Goal: Task Accomplishment & Management: Use online tool/utility

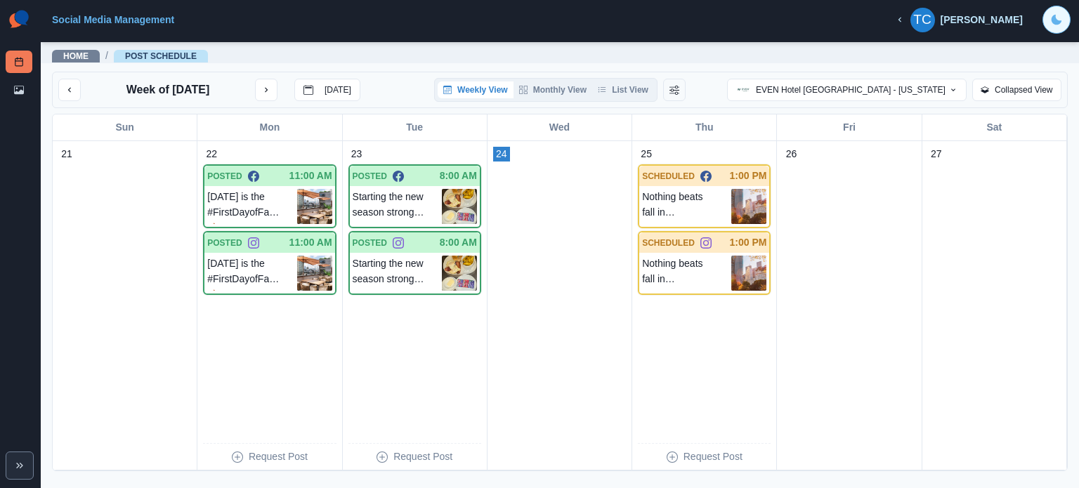
click at [1055, 30] on button "Toggle Mode" at bounding box center [1056, 20] width 28 height 28
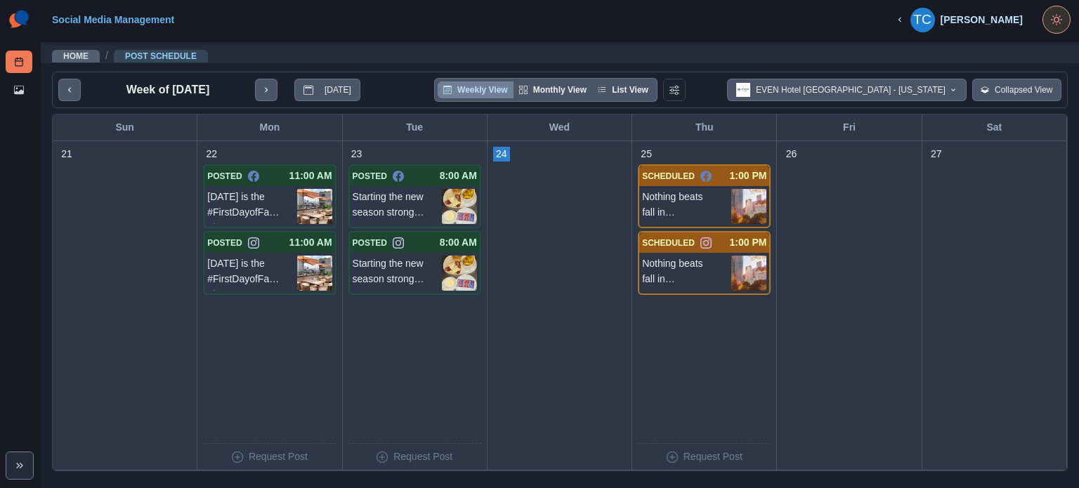
click at [1055, 30] on button "Toggle Mode" at bounding box center [1056, 20] width 28 height 28
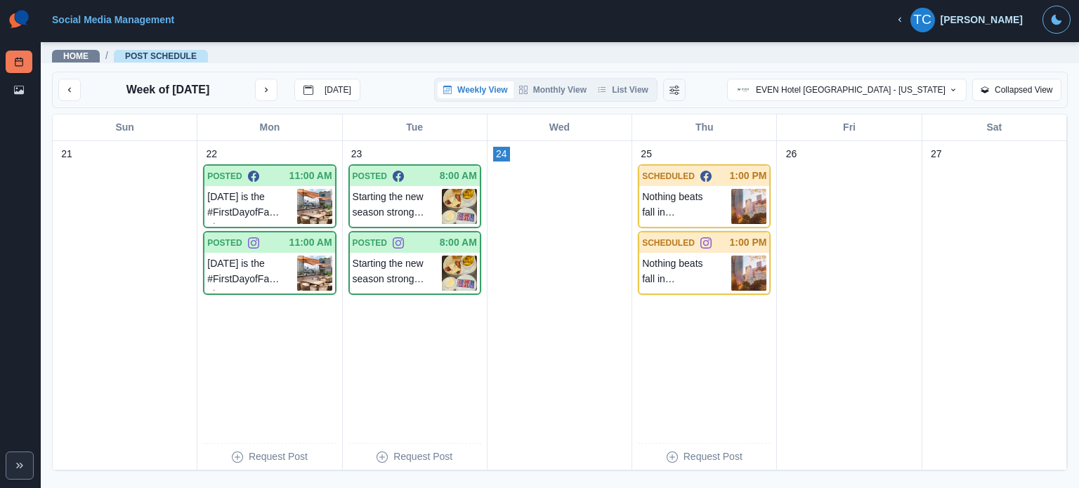
click at [13, 20] on img at bounding box center [19, 20] width 27 height 28
click at [22, 19] on img at bounding box center [19, 20] width 27 height 28
click at [126, 22] on link "Social Media Management" at bounding box center [113, 19] width 122 height 11
click at [17, 464] on polyline "Expand" at bounding box center [18, 466] width 2 height 5
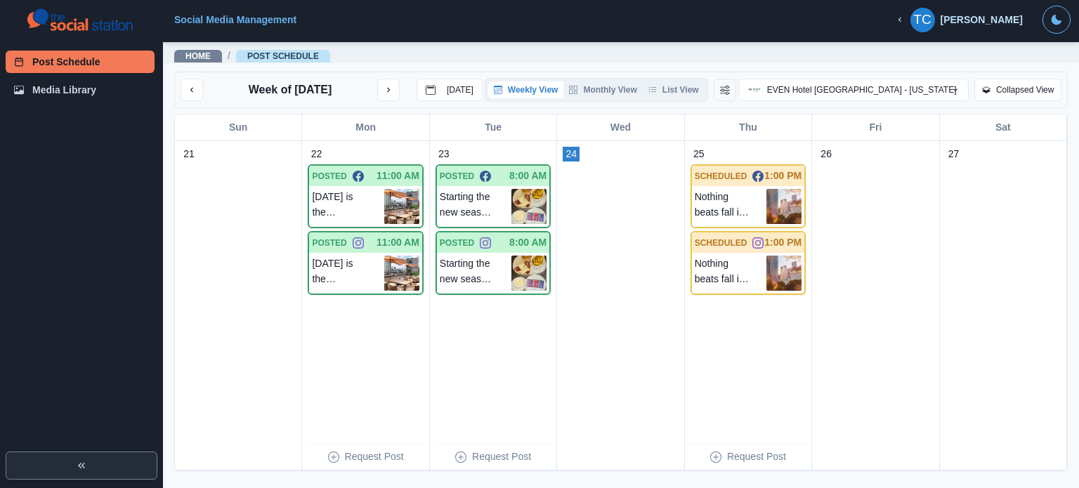
click at [77, 463] on icon "Expand" at bounding box center [81, 465] width 11 height 11
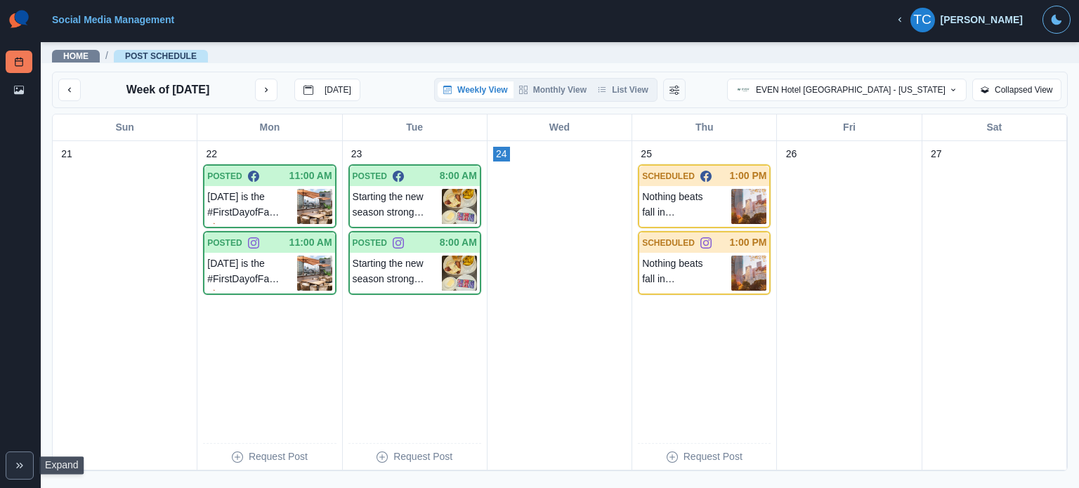
drag, startPoint x: 13, startPoint y: 467, endPoint x: 16, endPoint y: 460, distance: 7.9
click at [14, 466] on button "Expand" at bounding box center [20, 466] width 28 height 28
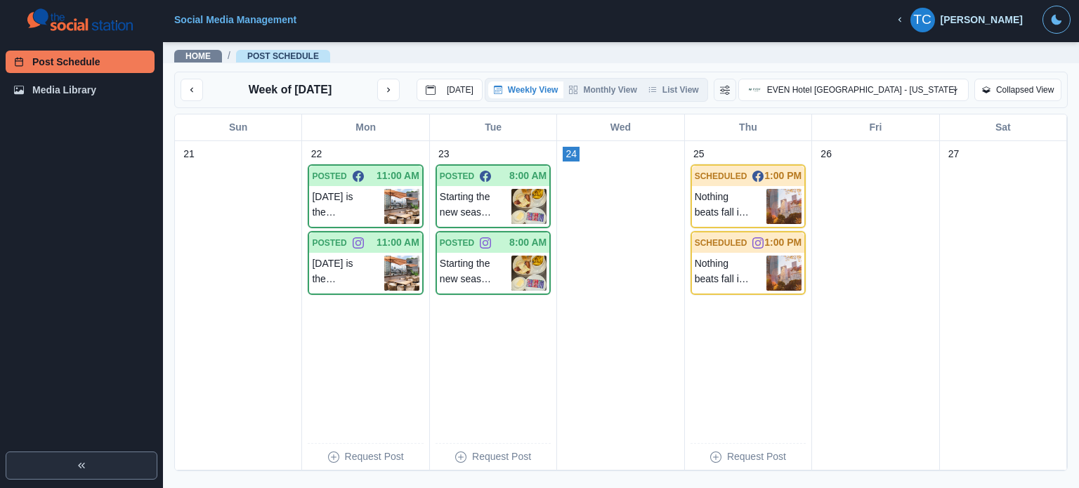
click at [52, 18] on img at bounding box center [40, 19] width 27 height 27
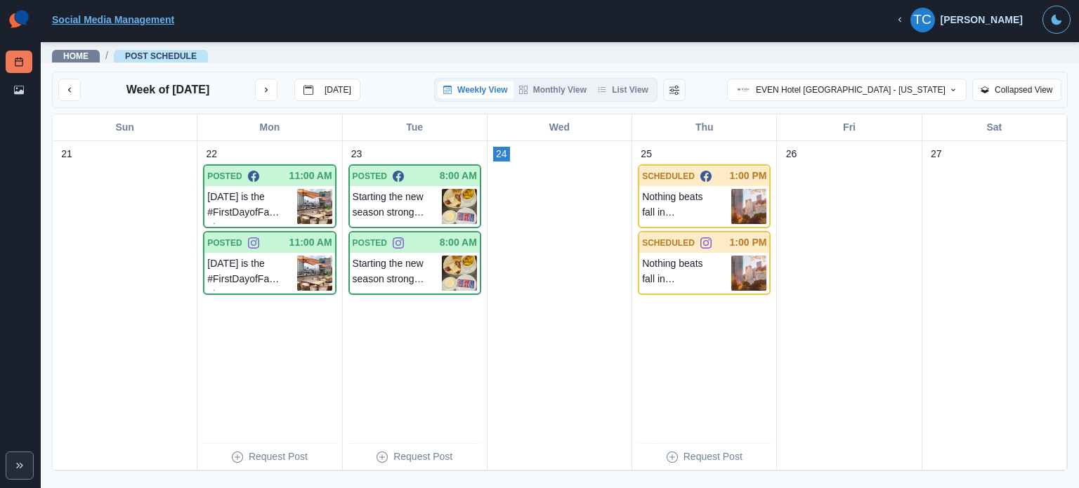
click at [68, 16] on link "Social Media Management" at bounding box center [113, 19] width 122 height 11
click at [70, 15] on link "Social Media Management" at bounding box center [113, 19] width 122 height 11
click at [8, 466] on button "Expand" at bounding box center [20, 466] width 28 height 28
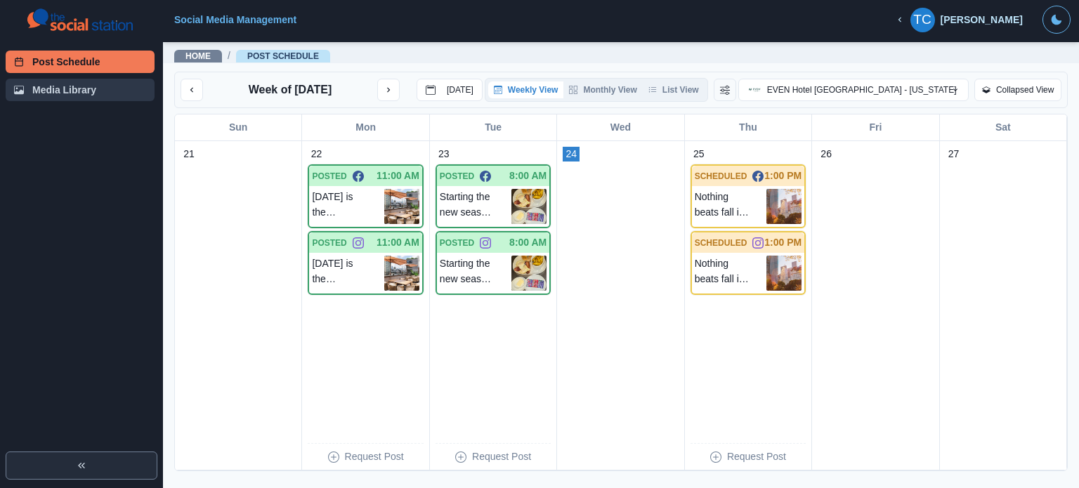
click at [42, 94] on link "Media Library" at bounding box center [80, 90] width 149 height 22
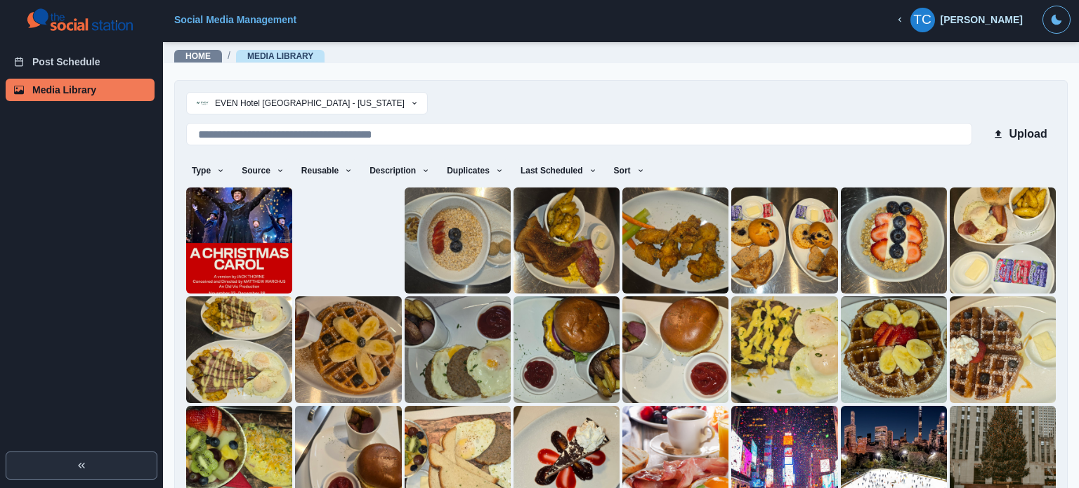
scroll to position [248, 0]
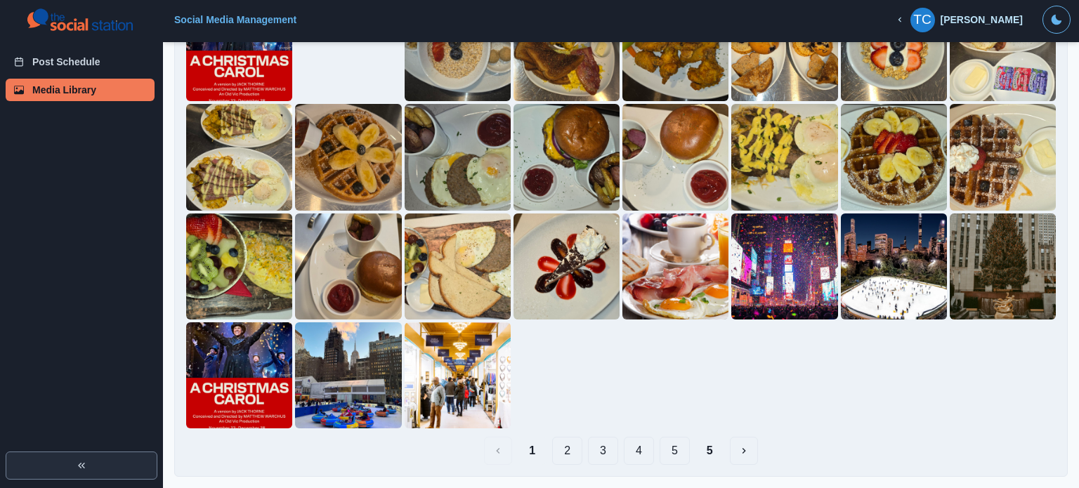
click at [562, 452] on button "2" at bounding box center [567, 451] width 30 height 28
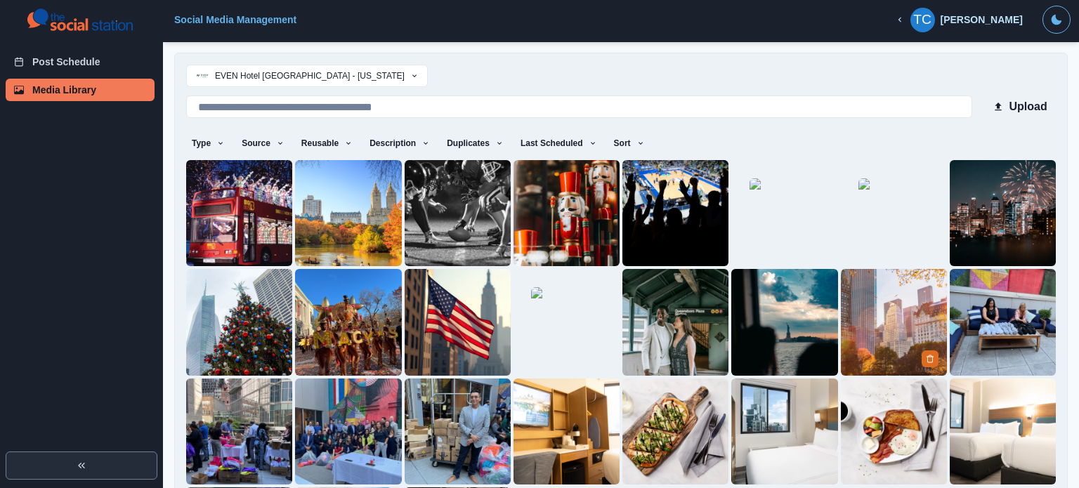
scroll to position [0, 0]
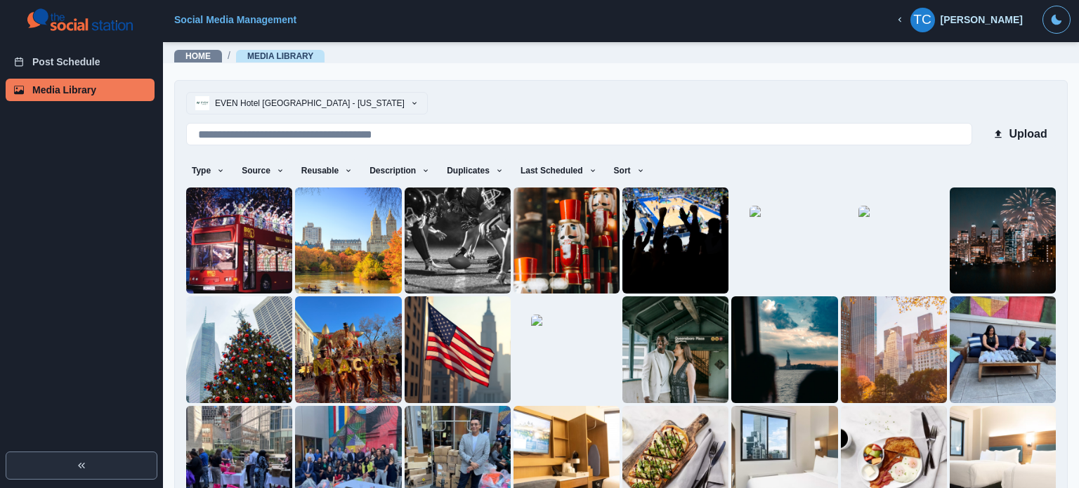
click at [324, 106] on button "EVEN Hotel [GEOGRAPHIC_DATA] - [US_STATE]" at bounding box center [307, 103] width 242 height 22
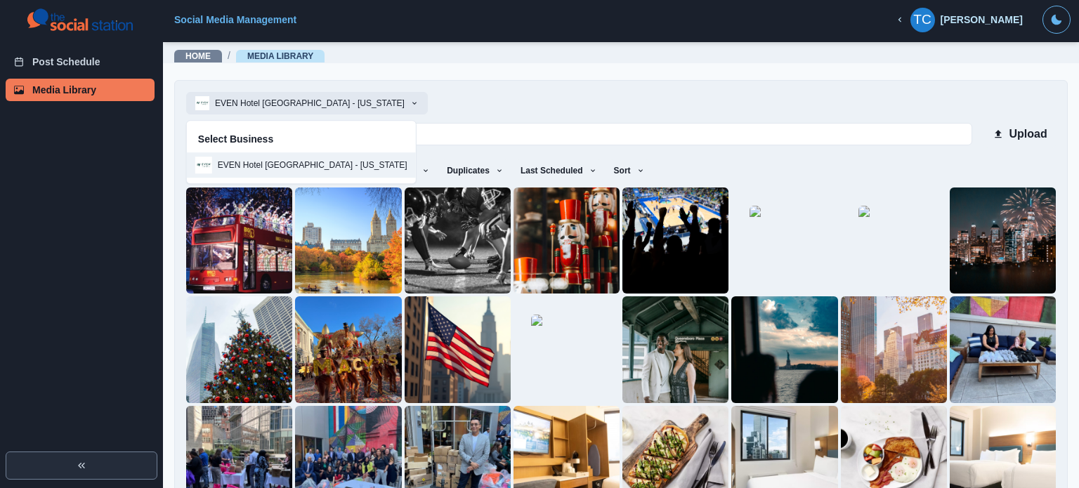
click at [324, 106] on button "EVEN Hotel [GEOGRAPHIC_DATA] - [US_STATE]" at bounding box center [307, 103] width 242 height 22
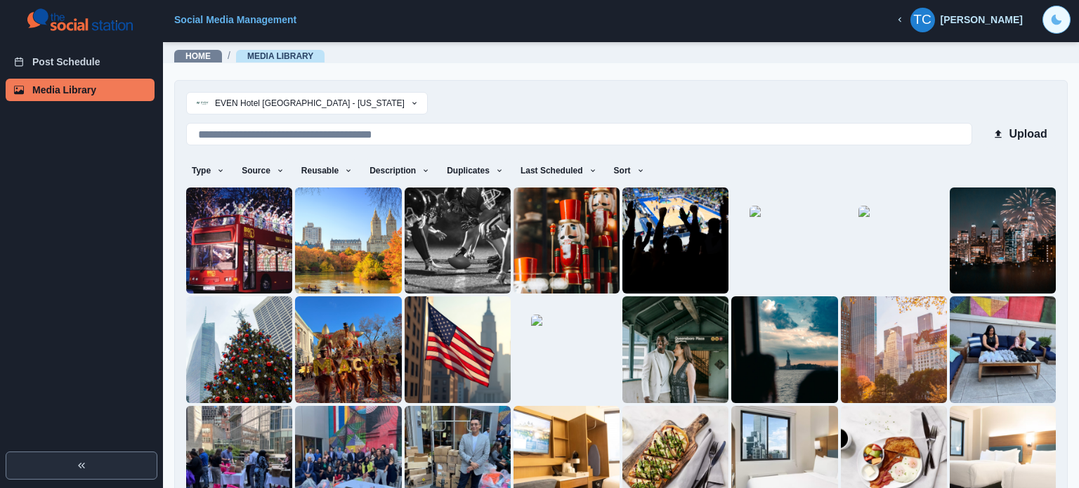
click at [1049, 15] on button "Toggle Mode" at bounding box center [1056, 20] width 28 height 28
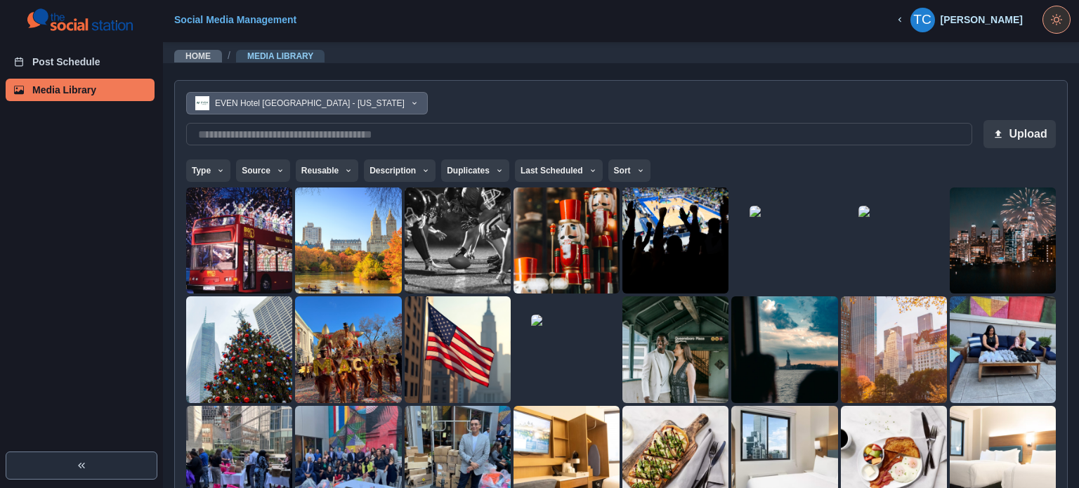
click at [1049, 15] on button "Toggle Mode" at bounding box center [1056, 20] width 28 height 28
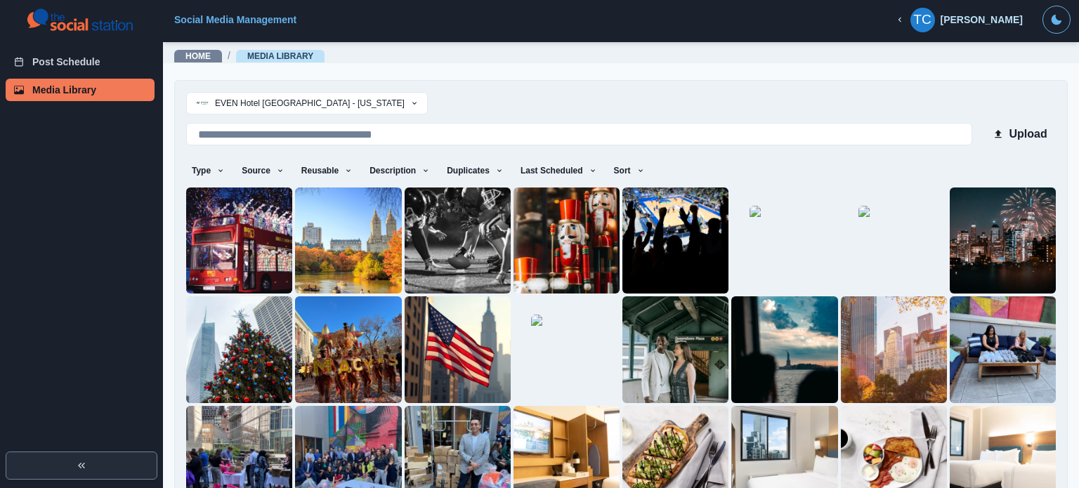
click at [922, 22] on div "TC" at bounding box center [922, 20] width 18 height 34
click at [967, 20] on div "[PERSON_NAME]" at bounding box center [982, 20] width 82 height 12
click at [410, 106] on icon "button" at bounding box center [414, 103] width 8 height 8
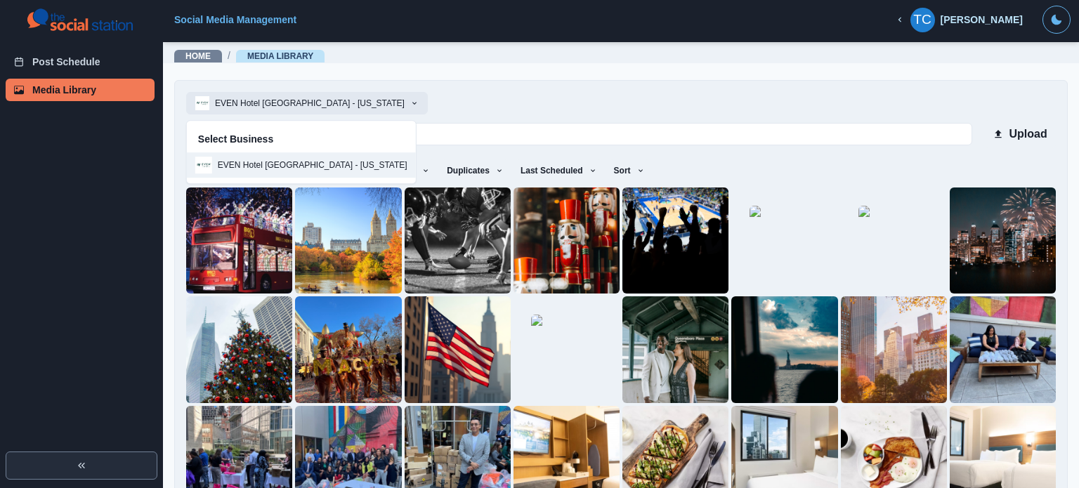
click at [410, 106] on icon "button" at bounding box center [414, 103] width 8 height 8
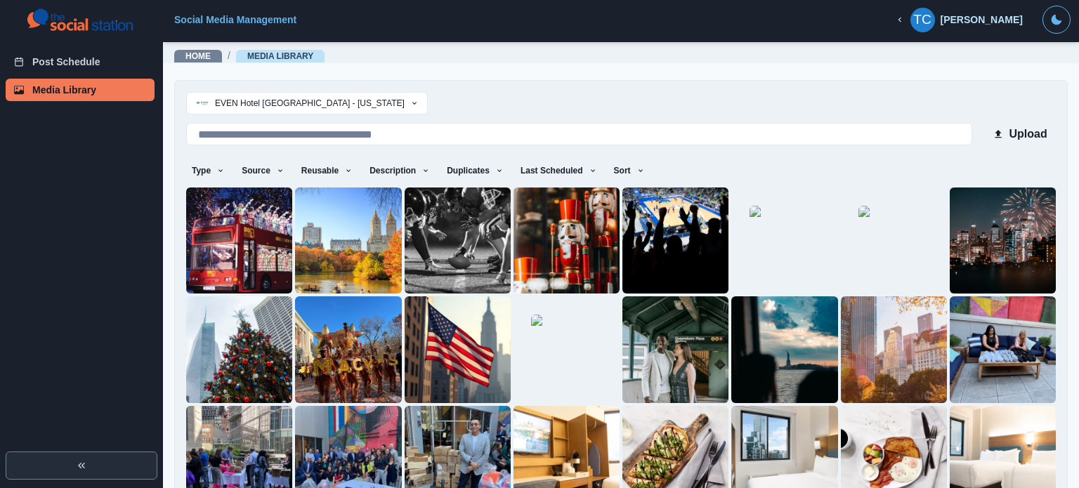
click at [982, 18] on div "[PERSON_NAME]" at bounding box center [982, 20] width 82 height 12
click at [81, 27] on img at bounding box center [79, 20] width 105 height 28
